Goal: Task Accomplishment & Management: Manage account settings

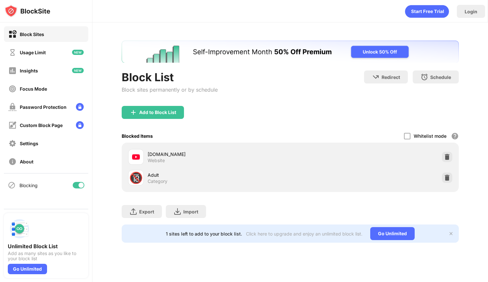
click at [434, 46] on img "Banner Message" at bounding box center [290, 52] width 337 height 22
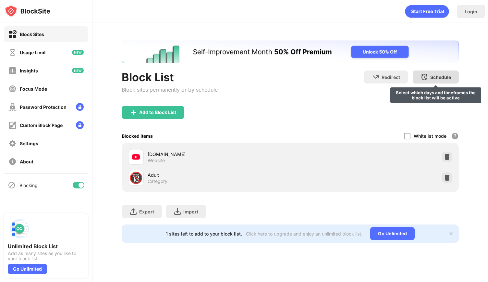
click at [424, 82] on div "Schedule Select which days and timeframes the block list will be active" at bounding box center [436, 76] width 46 height 13
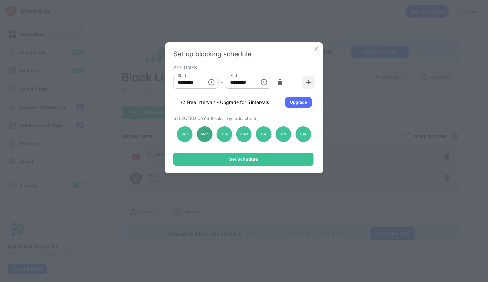
click at [209, 134] on div "Mon" at bounding box center [205, 134] width 16 height 16
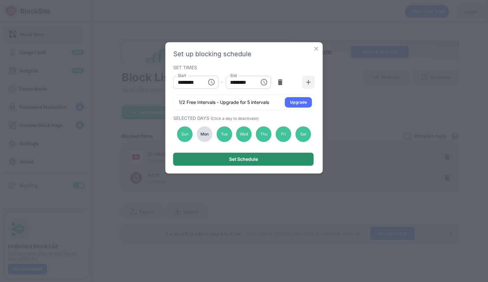
click at [208, 160] on div "Set Schedule" at bounding box center [243, 159] width 141 height 13
